Goal: Task Accomplishment & Management: Manage account settings

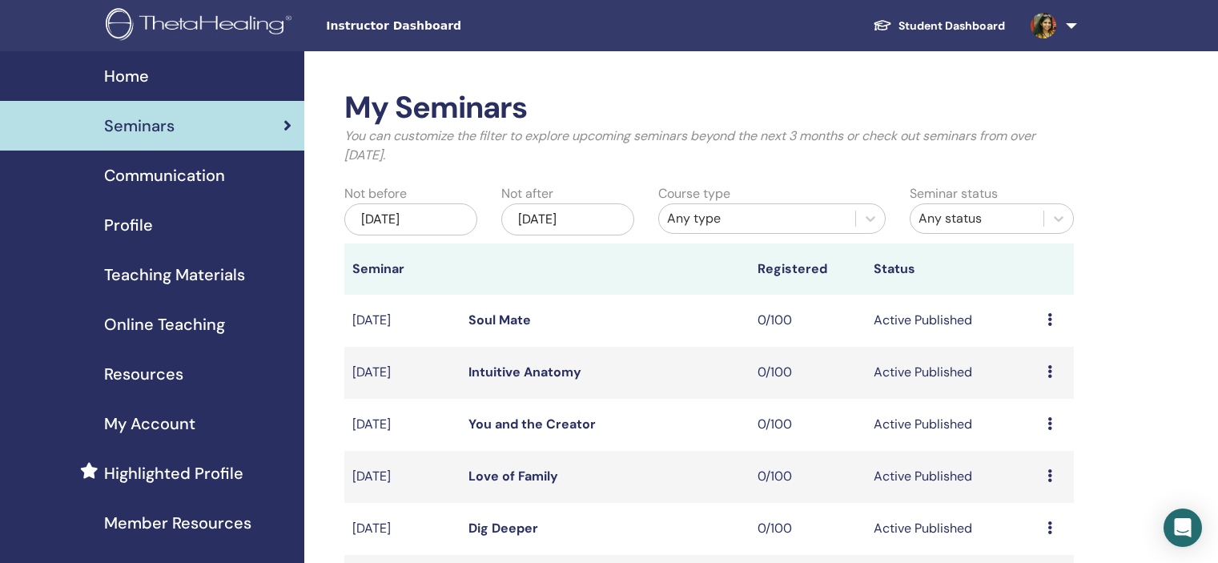
scroll to position [561, 0]
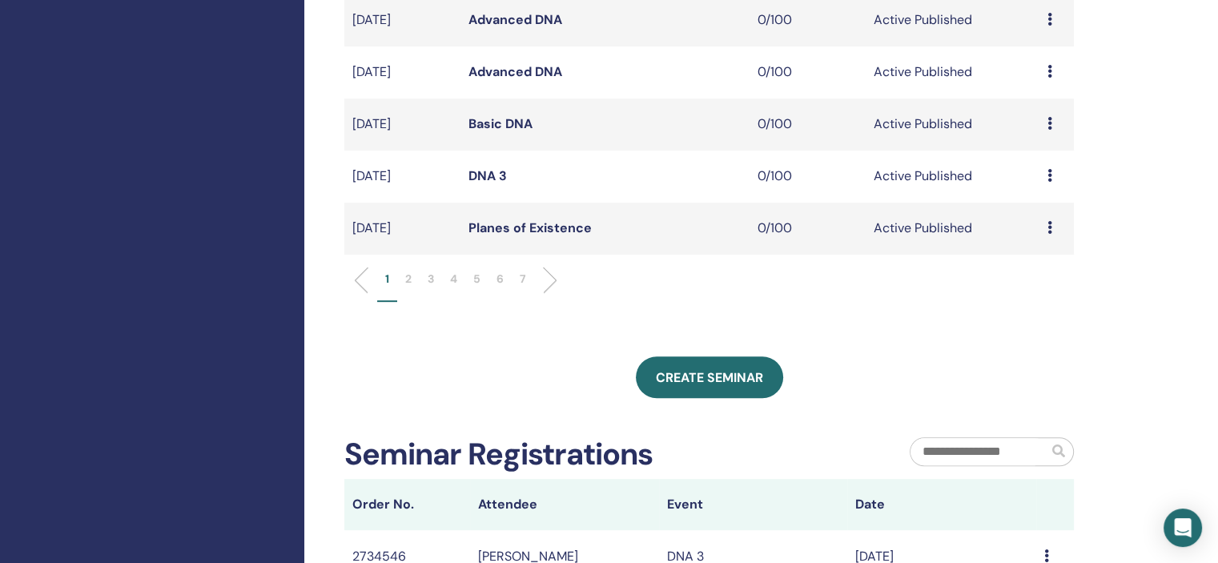
click at [471, 278] on li "5" at bounding box center [476, 286] width 23 height 31
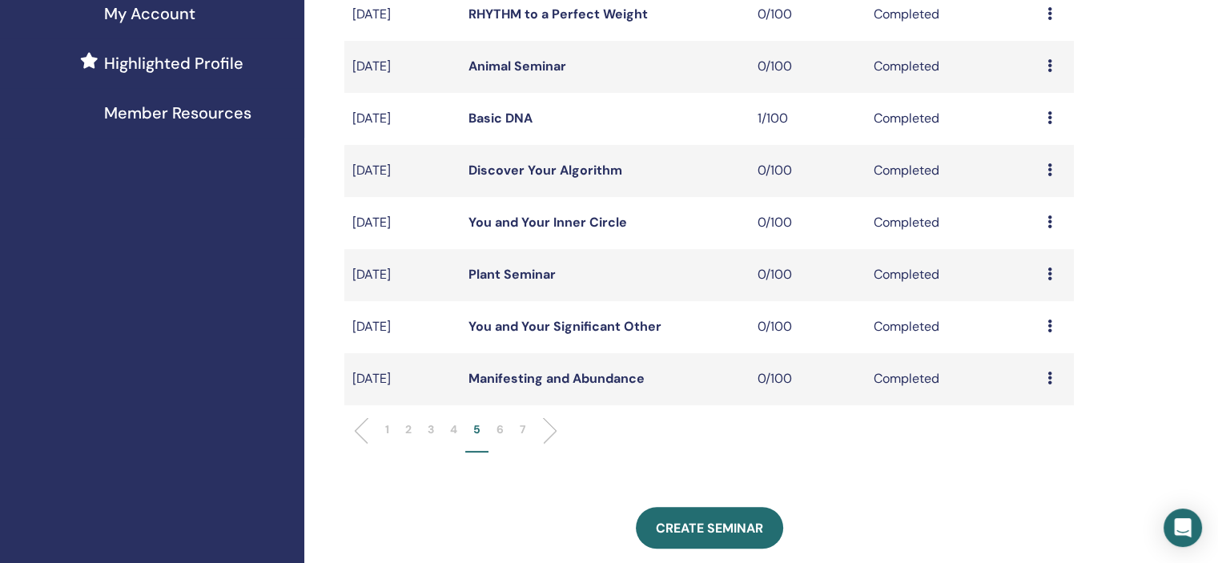
scroll to position [400, 0]
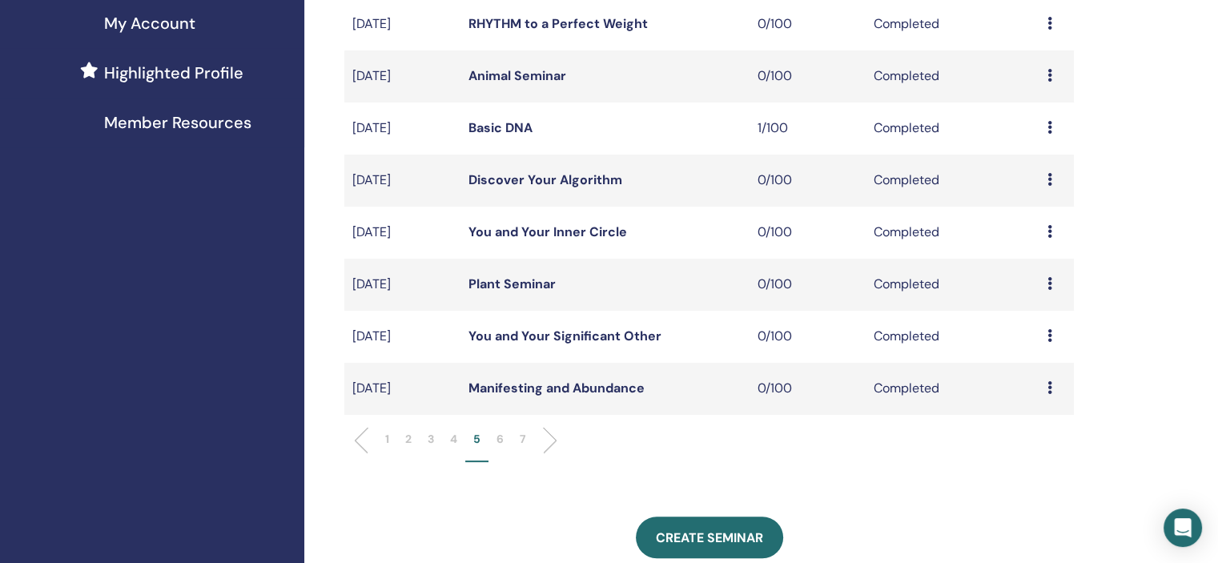
click at [452, 442] on p "4" at bounding box center [453, 439] width 7 height 17
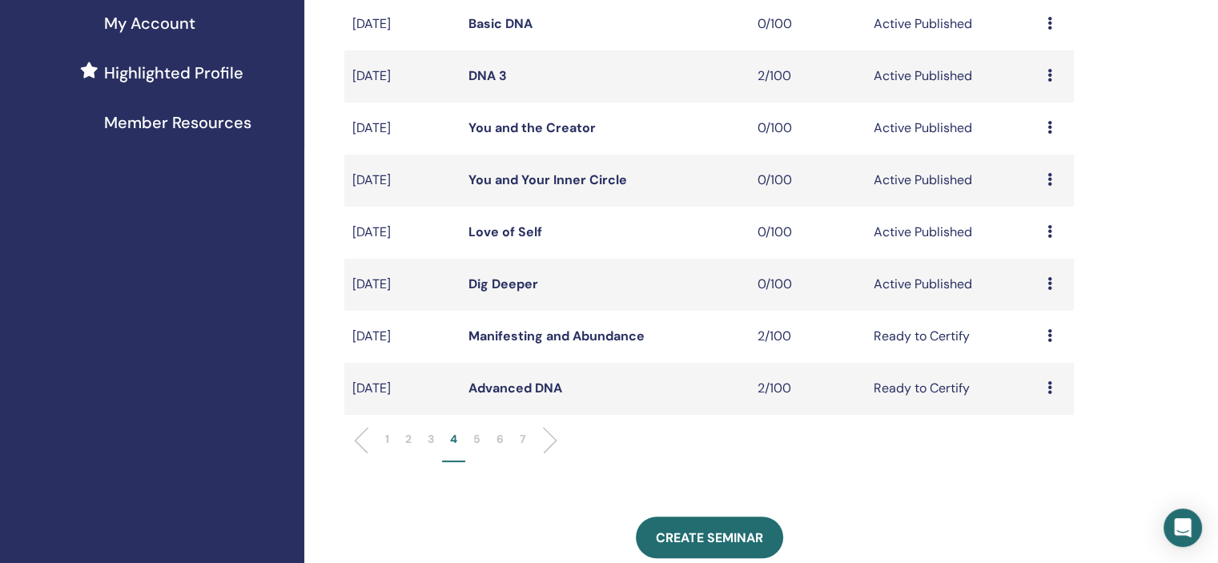
click at [1043, 70] on td "Preview Edit Attendees Cancel" at bounding box center [1056, 76] width 34 height 52
click at [1048, 72] on icon at bounding box center [1049, 75] width 5 height 13
click at [1024, 132] on link "Attendees" at bounding box center [1037, 133] width 61 height 17
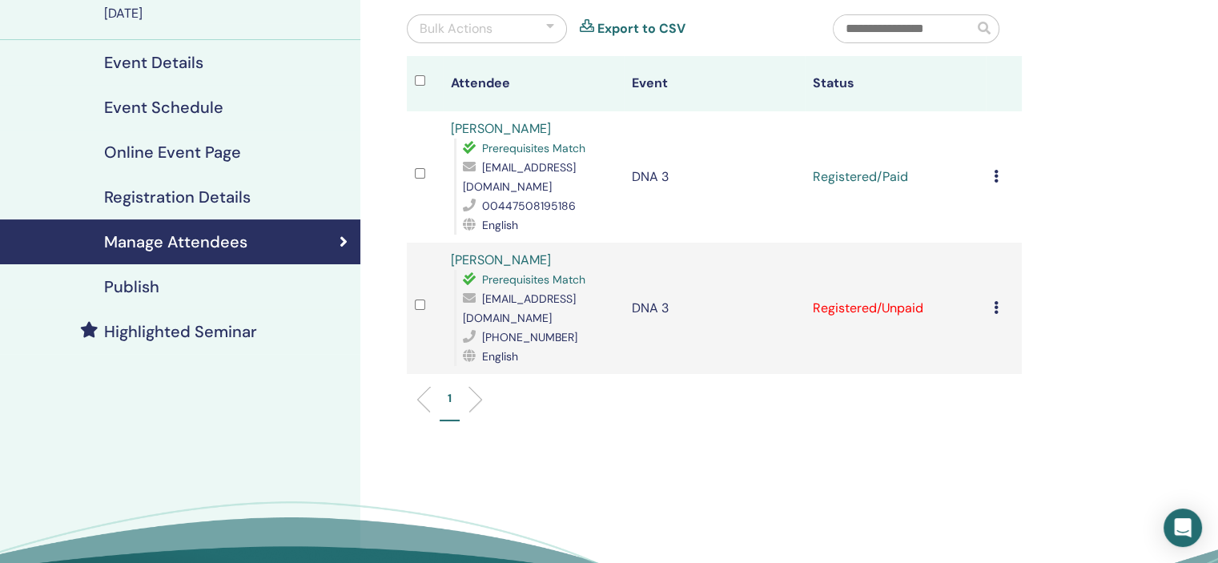
scroll to position [160, 0]
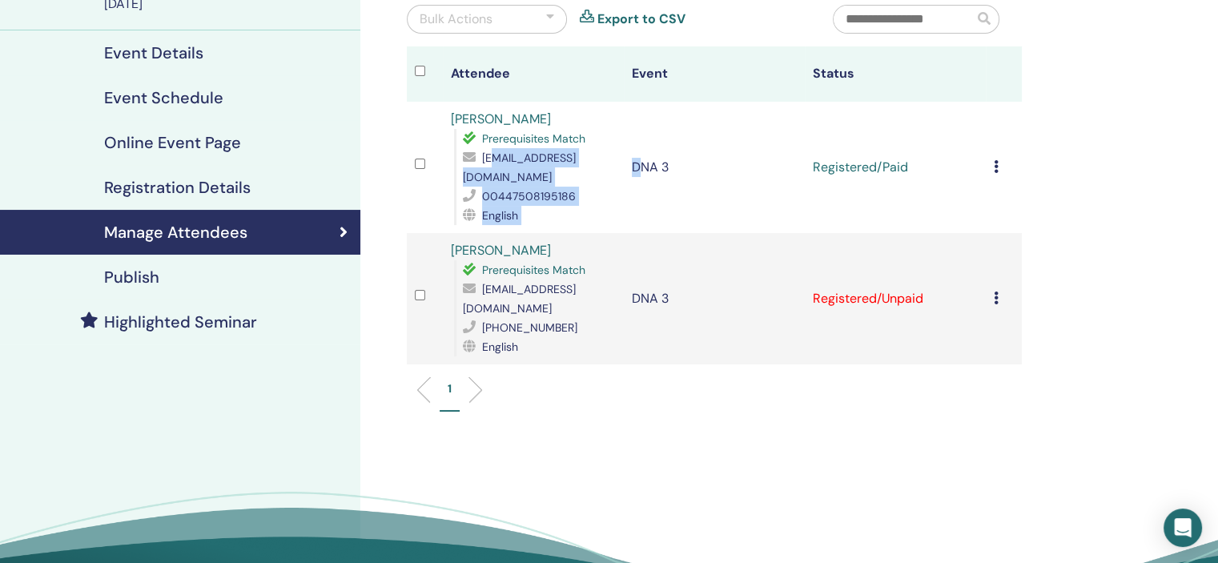
drag, startPoint x: 637, startPoint y: 178, endPoint x: 469, endPoint y: 185, distance: 168.3
click at [469, 185] on tr "[PERSON_NAME][DEMOGRAPHIC_DATA] Prerequisites Match [EMAIL_ADDRESS][DOMAIN_NAME…" at bounding box center [714, 167] width 615 height 131
drag, startPoint x: 446, startPoint y: 186, endPoint x: 455, endPoint y: 179, distance: 10.9
click at [446, 185] on td "[PERSON_NAME][DEMOGRAPHIC_DATA] Prerequisites Match [EMAIL_ADDRESS][DOMAIN_NAME…" at bounding box center [533, 167] width 181 height 131
drag, startPoint x: 460, startPoint y: 177, endPoint x: 612, endPoint y: 175, distance: 151.4
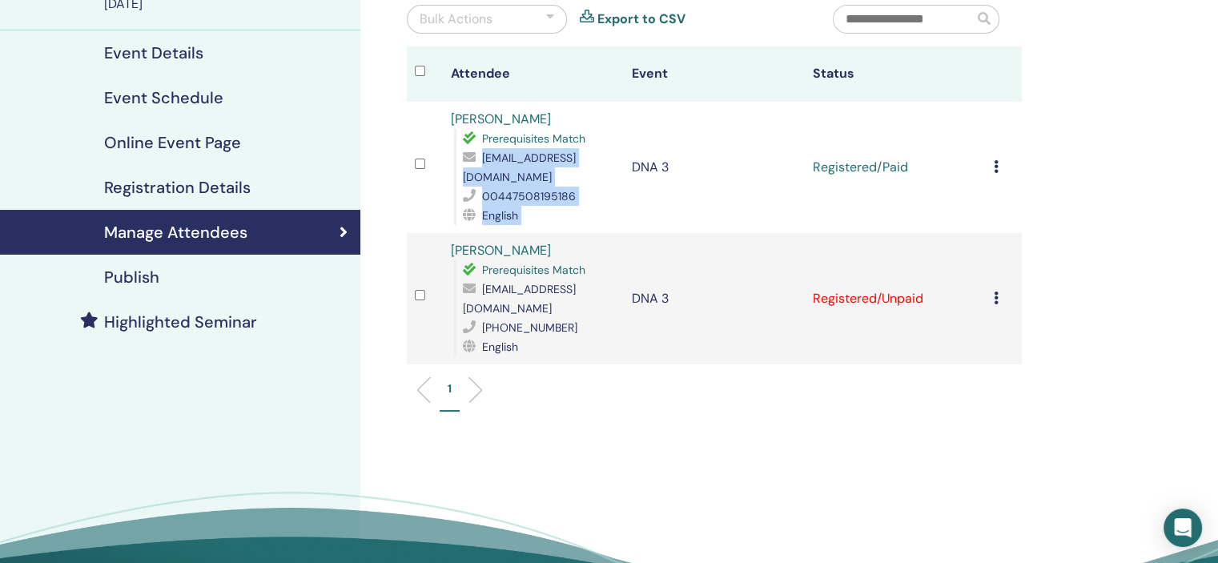
click at [616, 176] on div "Prerequisites Match [EMAIL_ADDRESS][DOMAIN_NAME] 00447508195186 English" at bounding box center [535, 177] width 162 height 96
copy span "[EMAIL_ADDRESS][DOMAIN_NAME]"
